Goal: Book appointment/travel/reservation

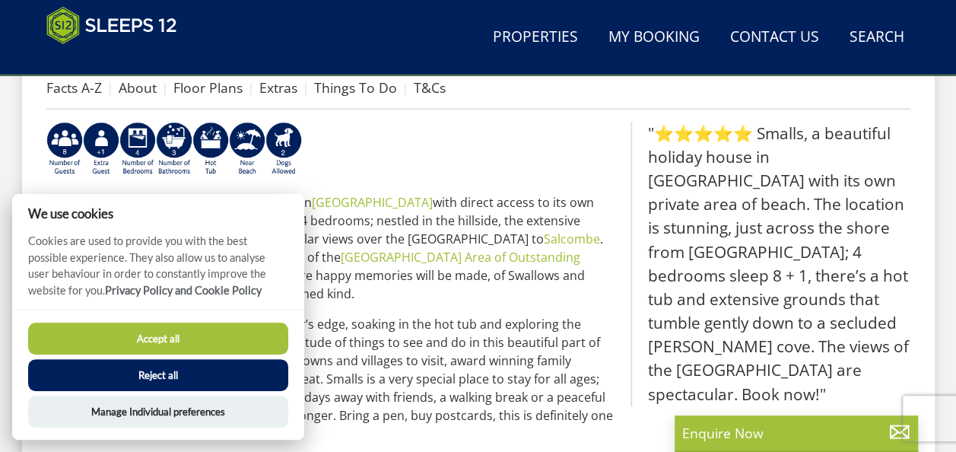
scroll to position [616, 0]
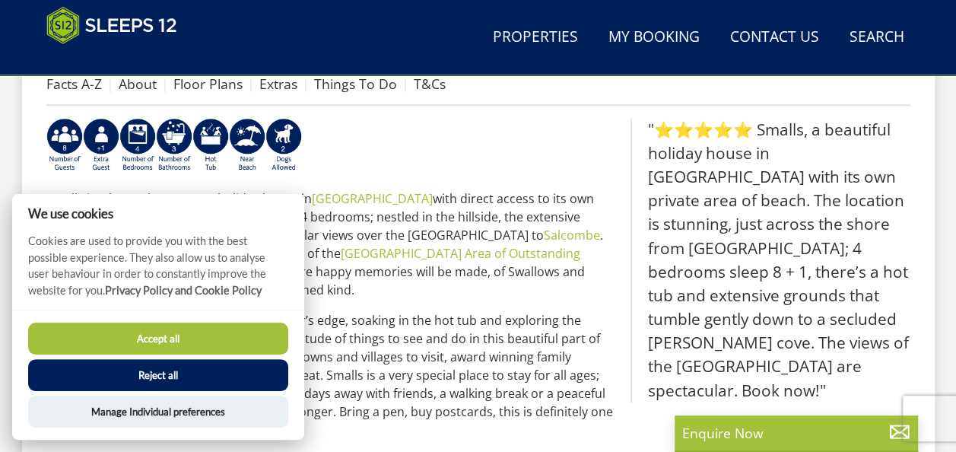
click at [224, 341] on button "Accept all" at bounding box center [158, 338] width 260 height 32
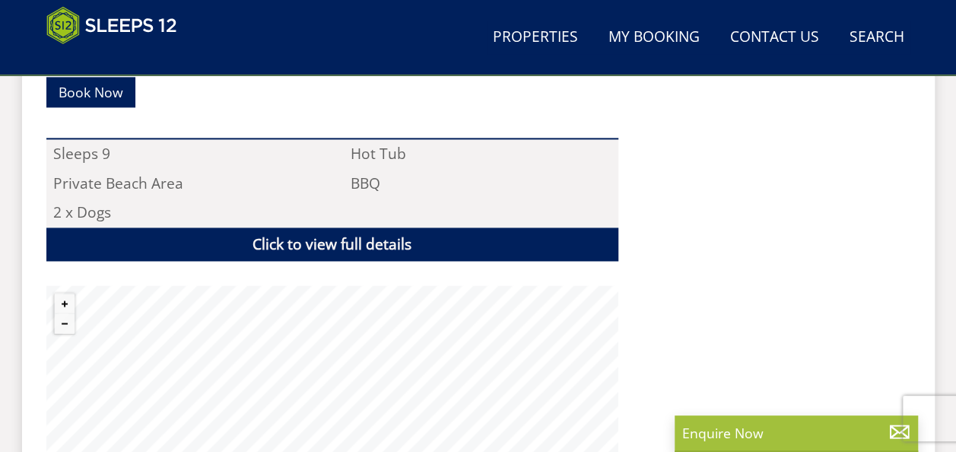
scroll to position [996, 0]
click at [406, 227] on link "Click to view full details" at bounding box center [332, 244] width 572 height 34
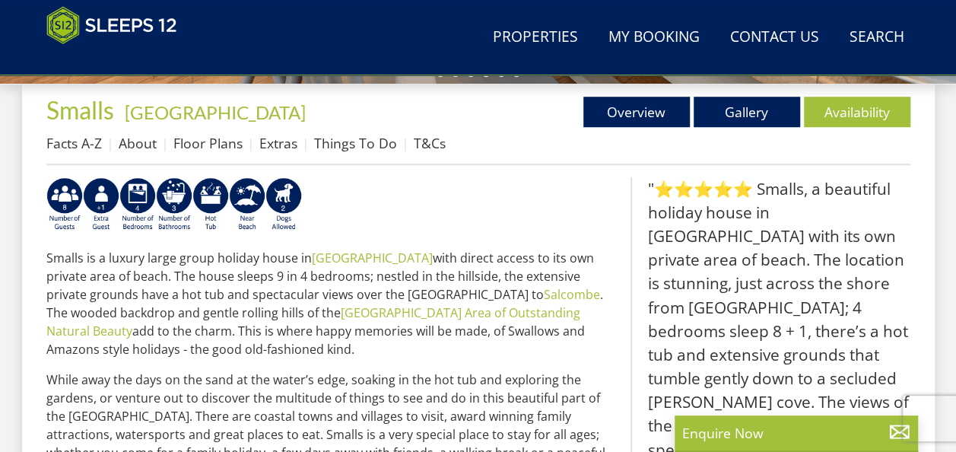
scroll to position [558, 0]
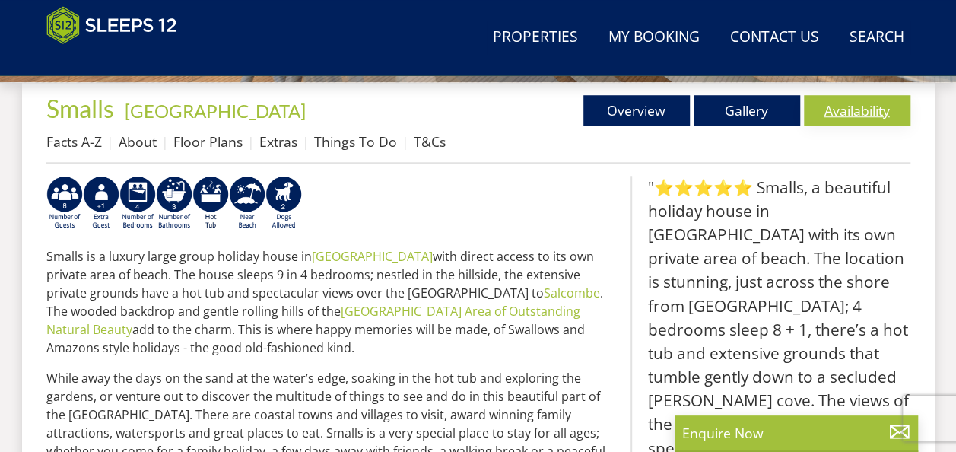
click at [861, 111] on link "Availability" at bounding box center [857, 110] width 106 height 30
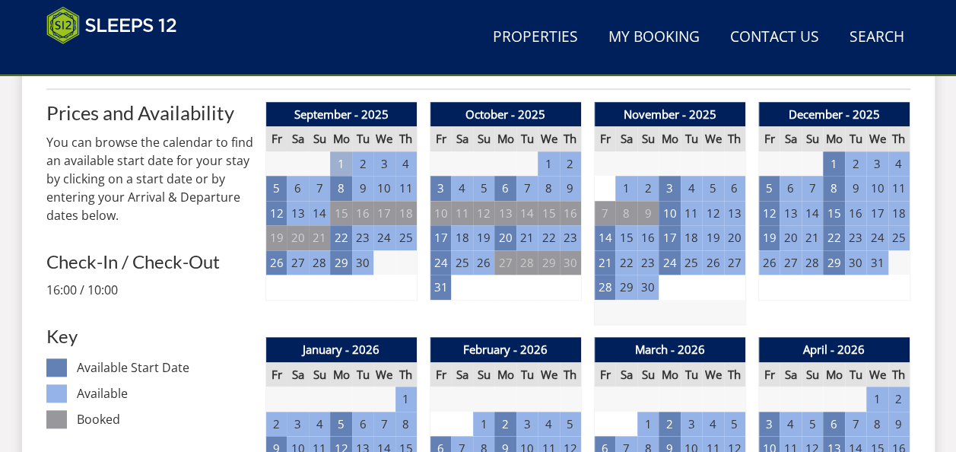
scroll to position [633, 0]
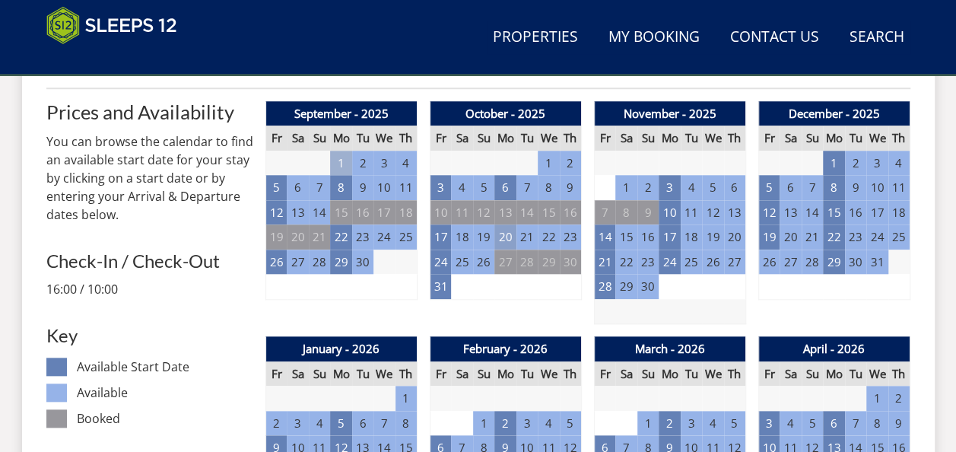
click at [509, 235] on td "20" at bounding box center [504, 236] width 21 height 25
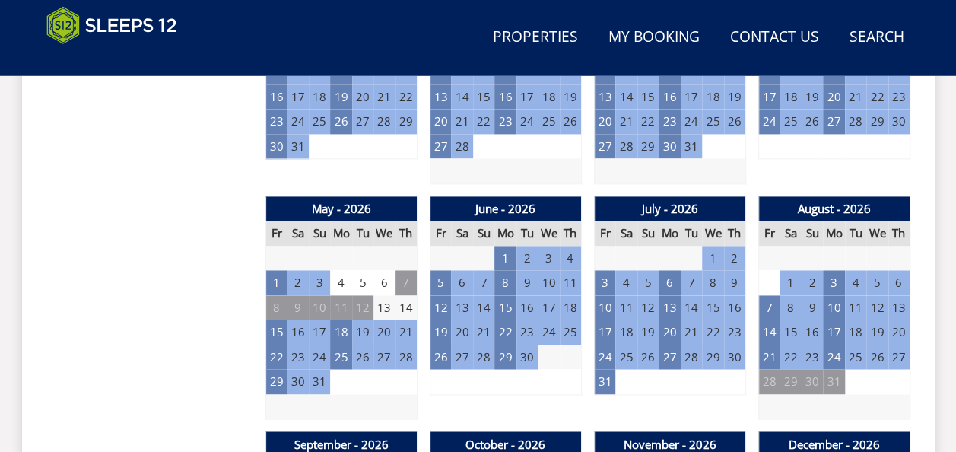
scroll to position [1009, 0]
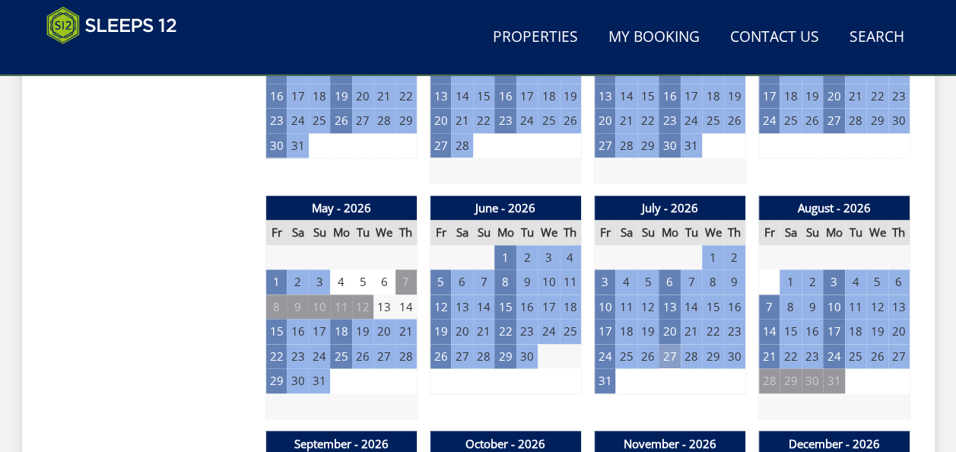
click at [675, 357] on td "27" at bounding box center [668, 356] width 21 height 25
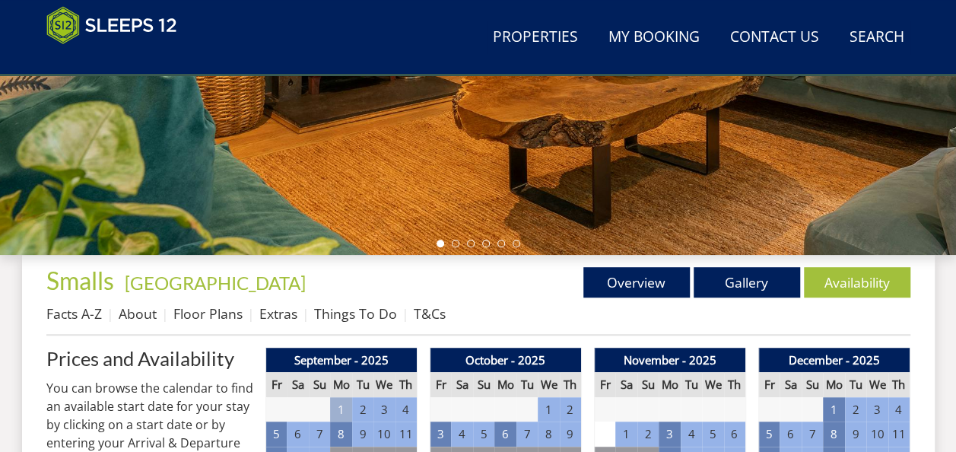
scroll to position [380, 0]
